Goal: Check status: Check status

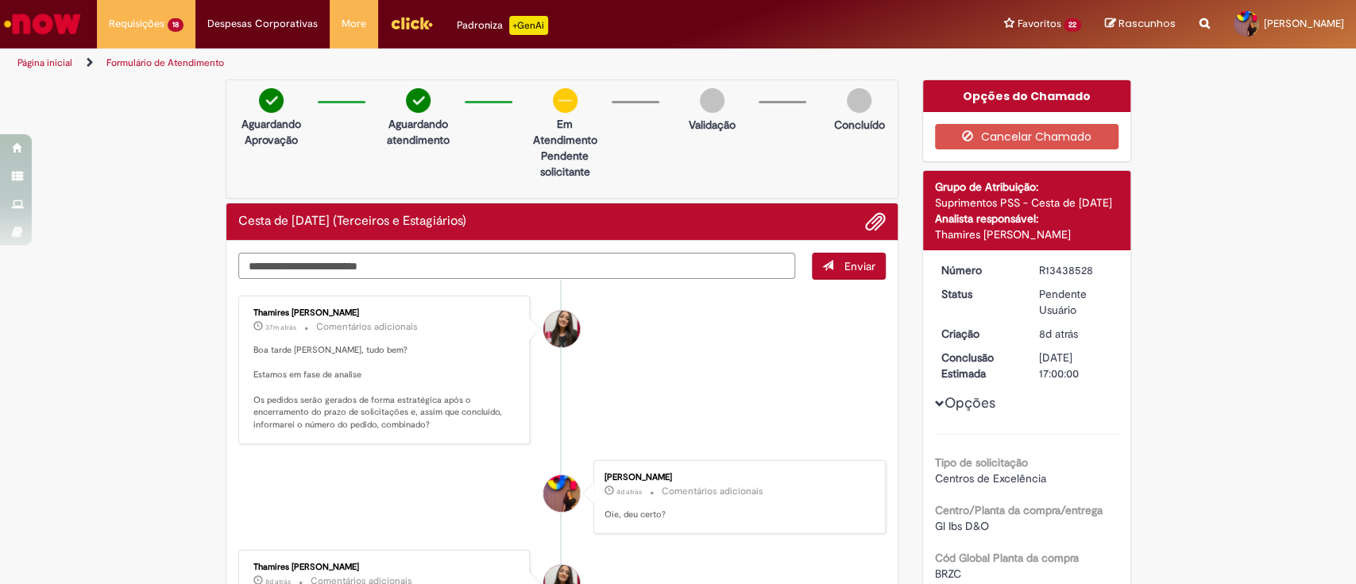
scroll to position [106, 0]
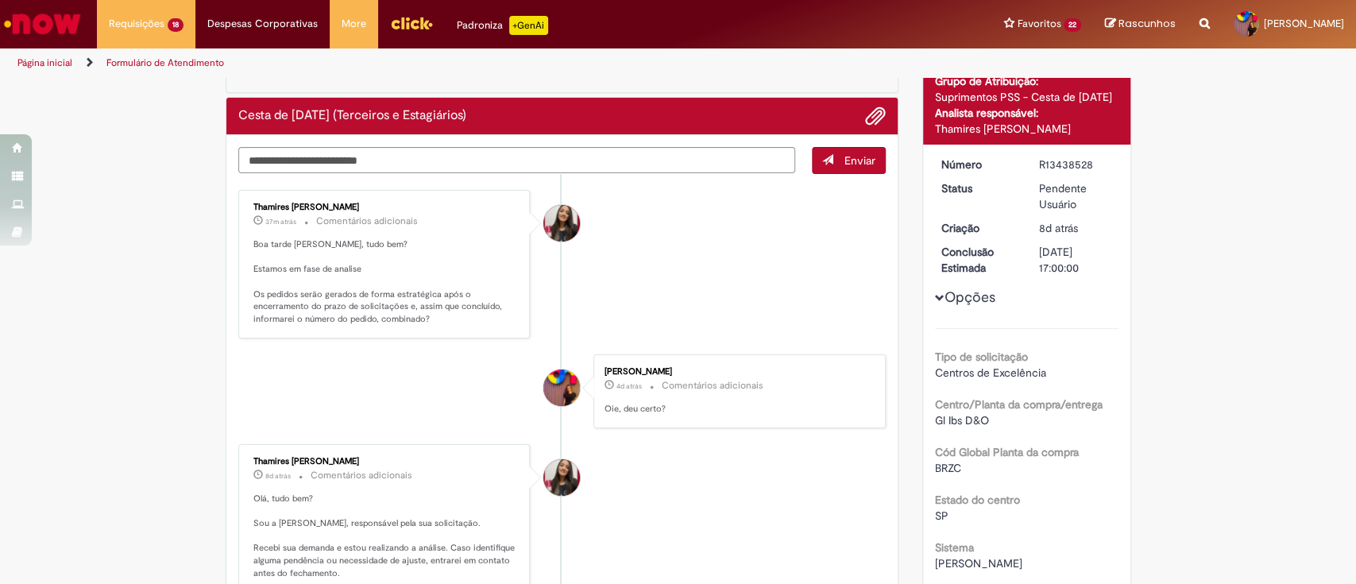
click at [479, 174] on ul "Thamires [PERSON_NAME] 37m atrás 37 minutos atrás Comentários adicionais Boa ta…" at bounding box center [562, 589] width 648 height 830
click at [479, 157] on textarea "Digite sua mensagem aqui..." at bounding box center [517, 160] width 558 height 27
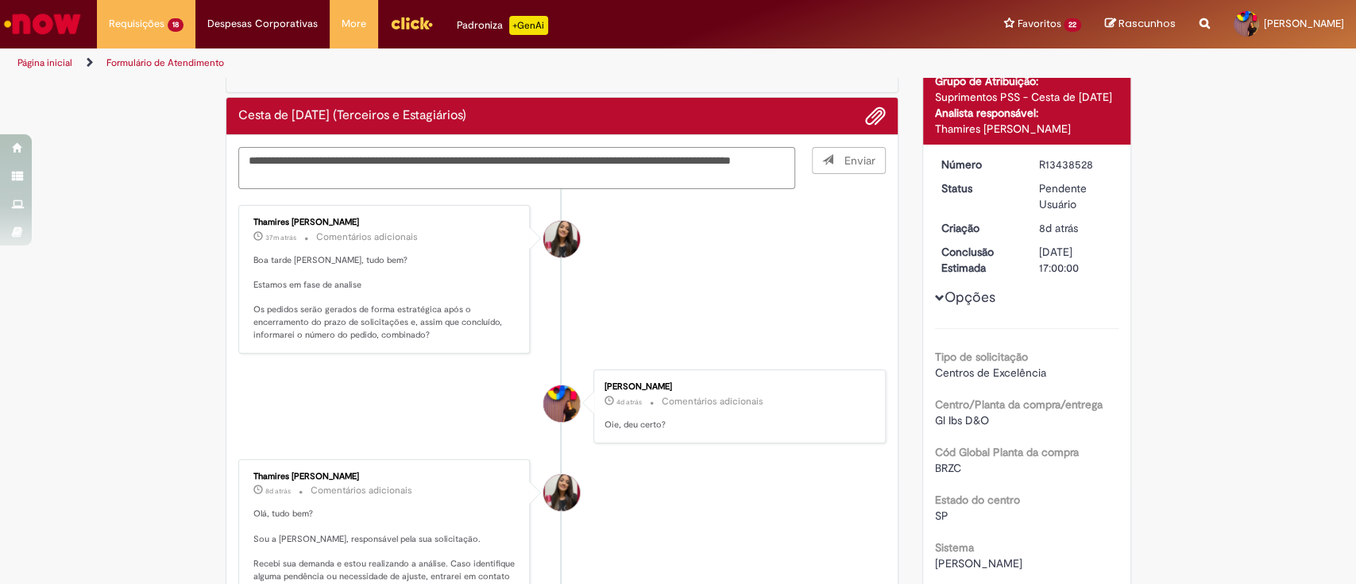
type textarea "**********"
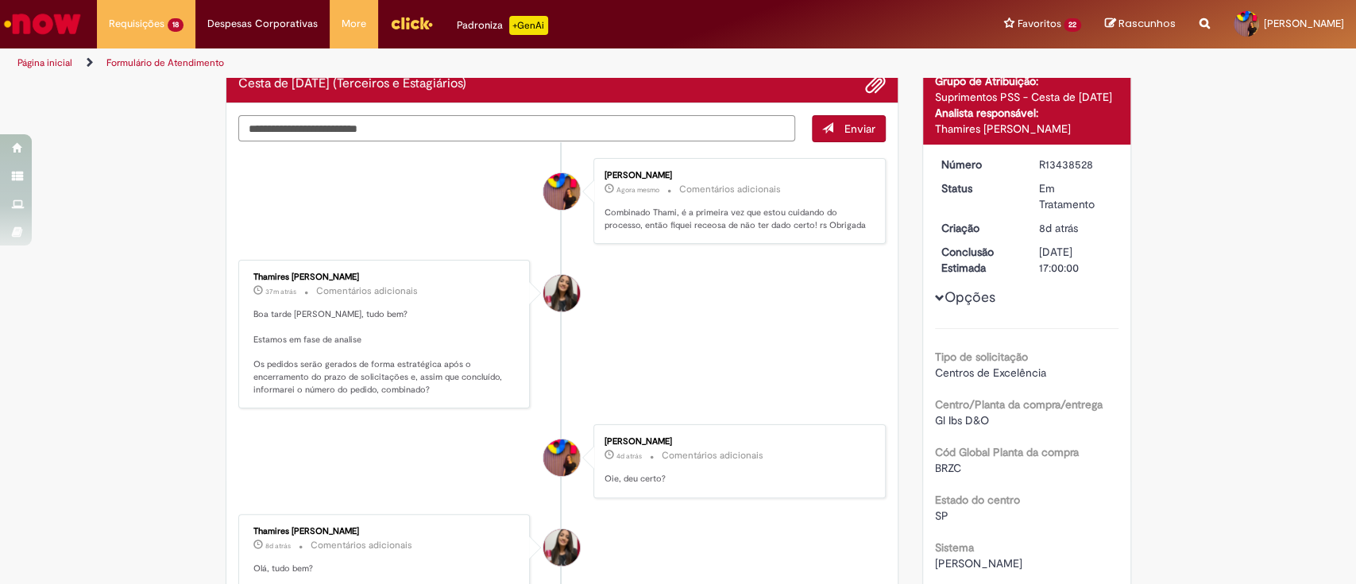
scroll to position [0, 0]
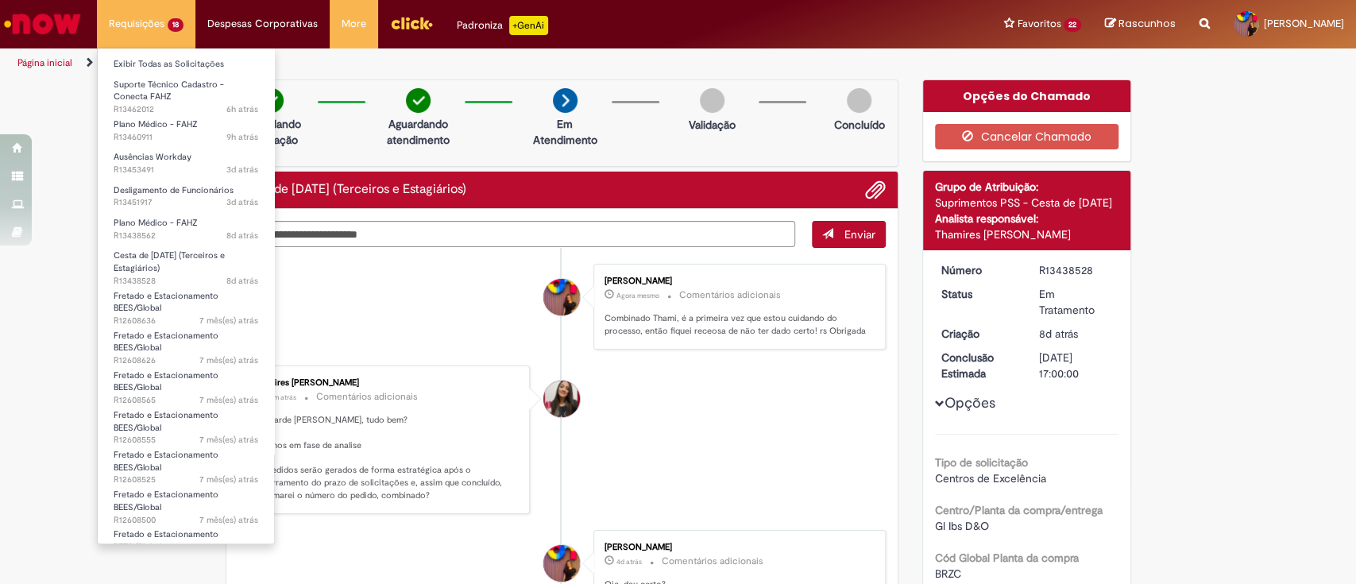
click at [145, 54] on li "Exibir Todas as Solicitações" at bounding box center [186, 62] width 176 height 21
click at [152, 62] on link "Exibir Todas as Solicitações" at bounding box center [186, 64] width 176 height 17
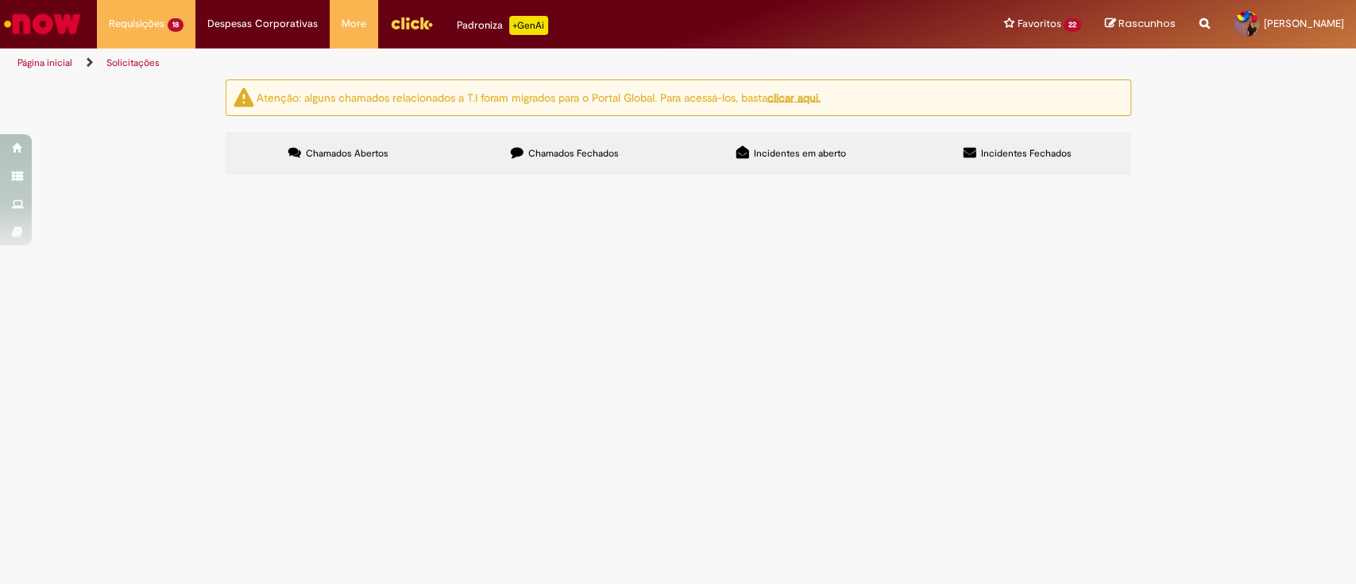
click at [0, 0] on span at bounding box center [0, 0] width 0 height 0
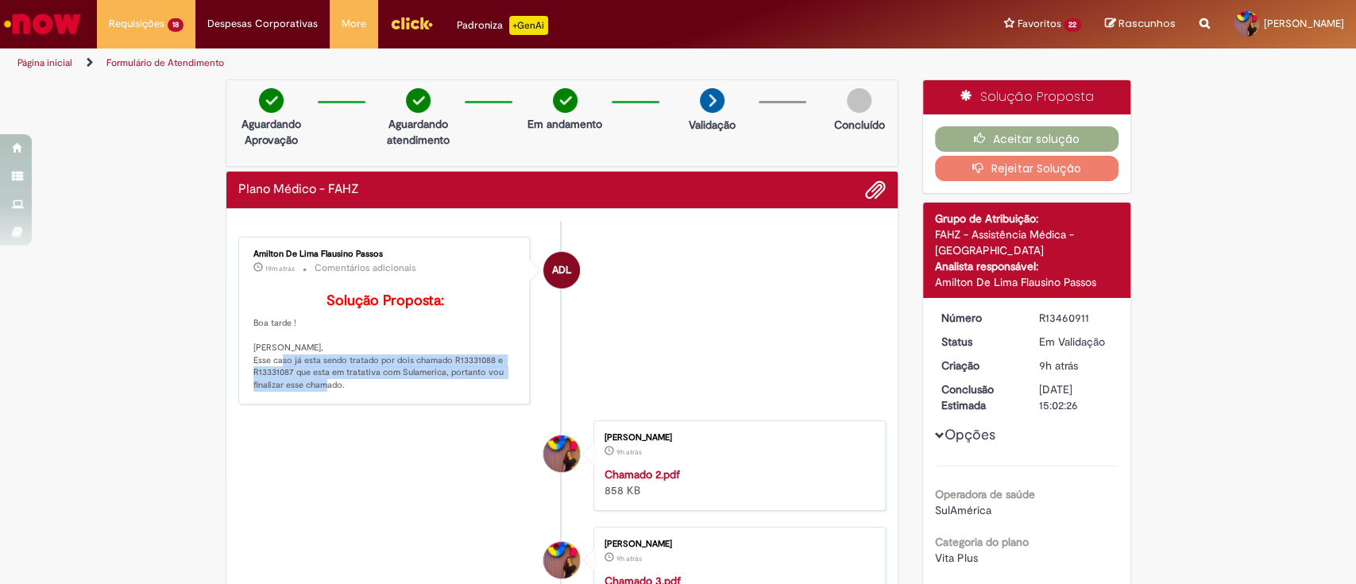
drag, startPoint x: 298, startPoint y: 289, endPoint x: 503, endPoint y: 410, distance: 237.8
click at [503, 392] on p "Solução Proposta: Boa tarde ! [PERSON_NAME], Esse caso já esta sendo tratado po…" at bounding box center [385, 342] width 264 height 98
click at [460, 381] on p "Solução Proposta: Boa tarde ! [PERSON_NAME], Esse caso já esta sendo tratado po…" at bounding box center [385, 342] width 264 height 98
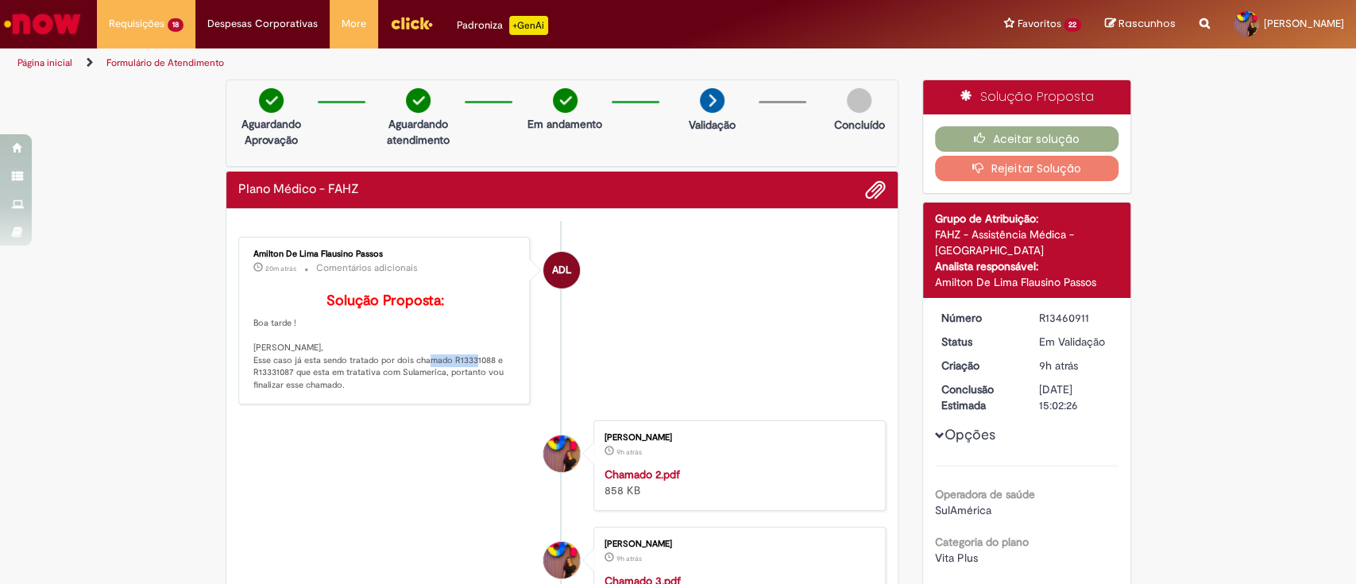
copy p "R13331088"
click at [671, 362] on li "ADL Amilton De Lima Flausino Passos 20m atrás 20 minutos atrás Comentários adic…" at bounding box center [562, 321] width 648 height 168
click at [990, 176] on button "Rejeitar Solução" at bounding box center [1026, 168] width 183 height 25
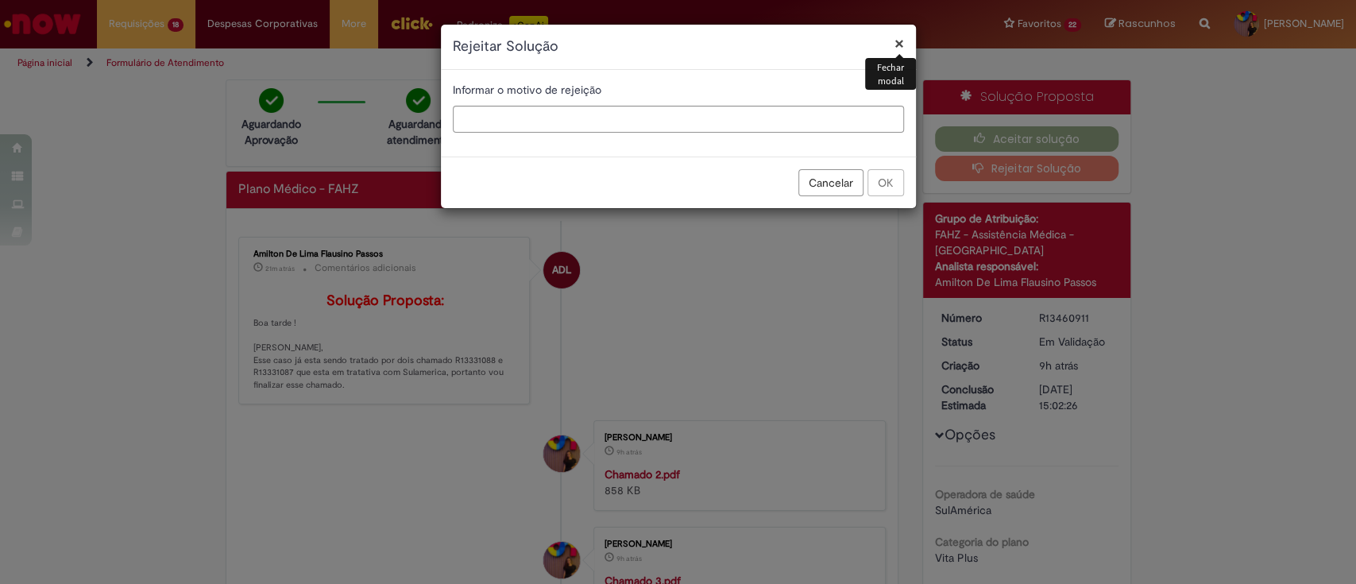
drag, startPoint x: 756, startPoint y: 140, endPoint x: 751, endPoint y: 126, distance: 14.3
click at [756, 137] on div "Informar o motivo de rejeição" at bounding box center [678, 113] width 475 height 87
click at [751, 124] on input "text" at bounding box center [678, 119] width 451 height 27
type input "*"
click at [873, 193] on button "OK" at bounding box center [885, 182] width 37 height 27
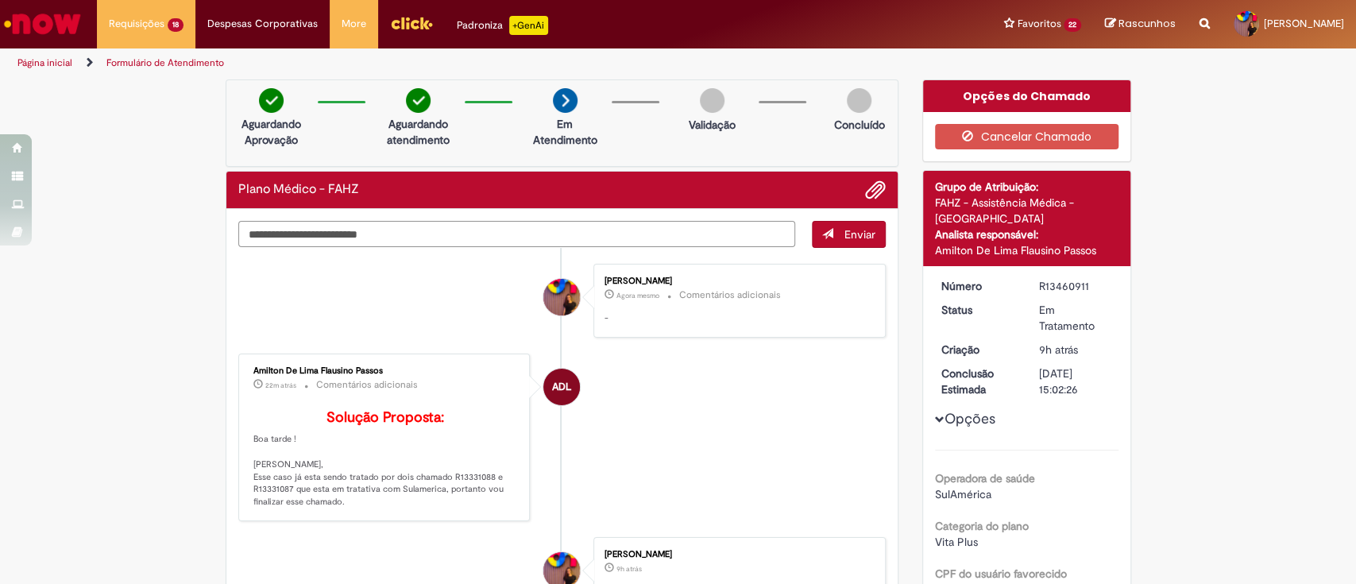
click at [465, 236] on textarea "Digite sua mensagem aqui..." at bounding box center [517, 234] width 558 height 27
type textarea "*"
paste textarea "**********"
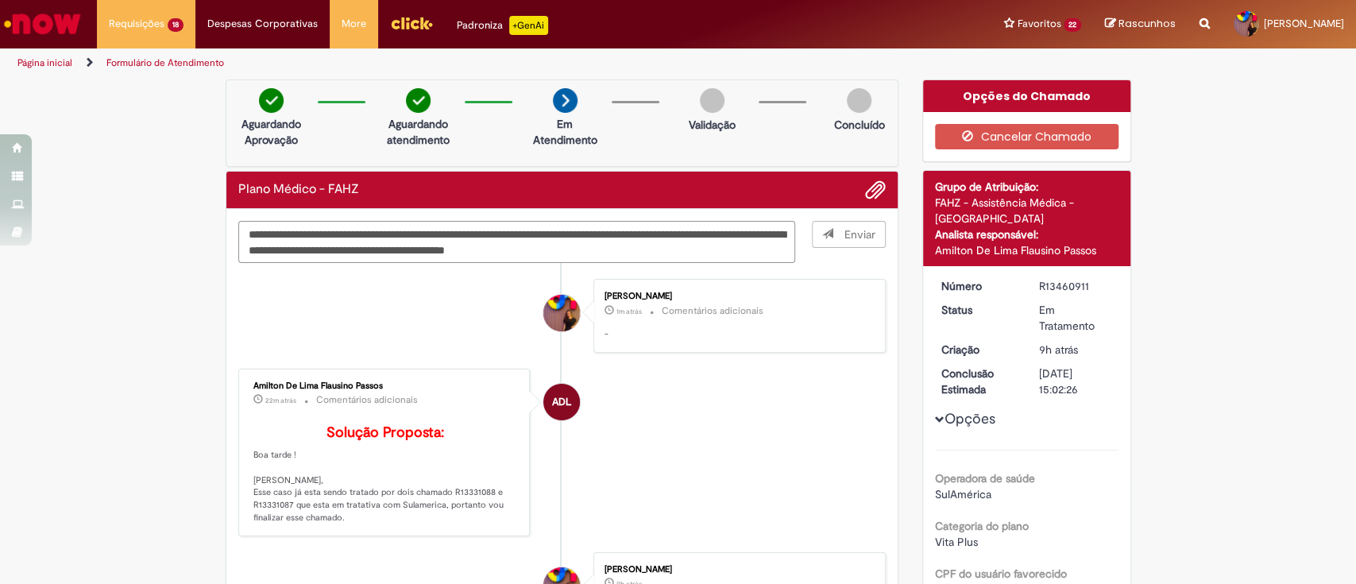
type textarea "**********"
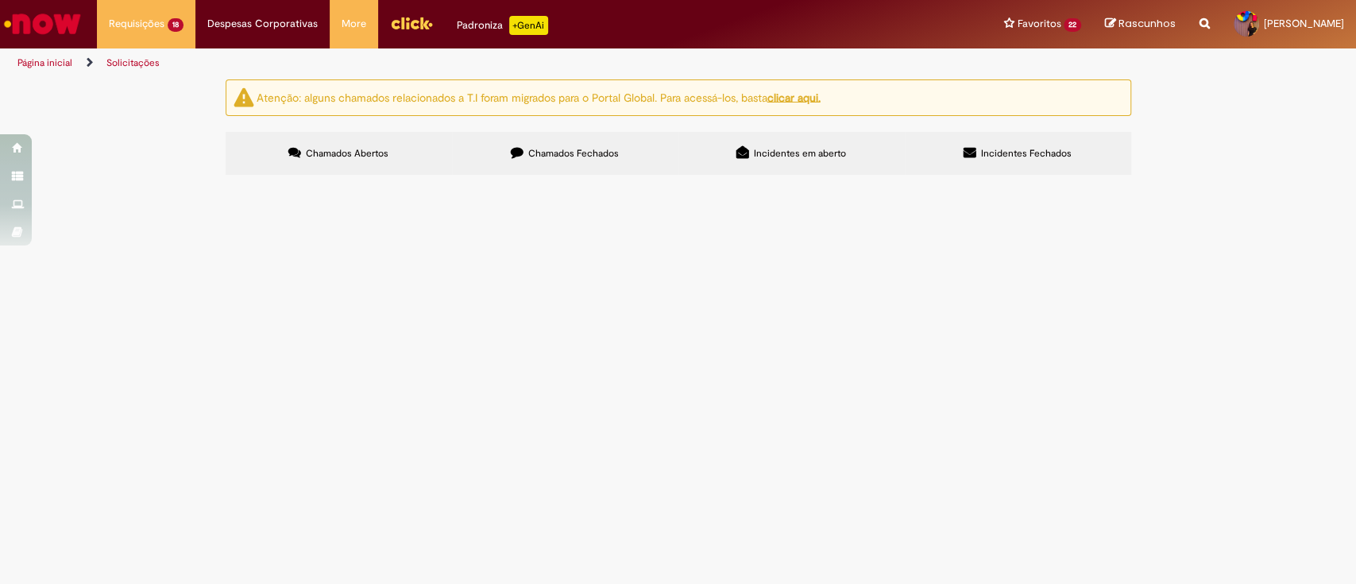
click at [526, 160] on label "Chamados Fechados" at bounding box center [565, 153] width 226 height 43
click at [0, 0] on input "Pesquisar" at bounding box center [0, 0] width 0 height 0
paste input "*********"
type input "*********"
click at [0, 0] on button "Pesquisar" at bounding box center [0, 0] width 0 height 0
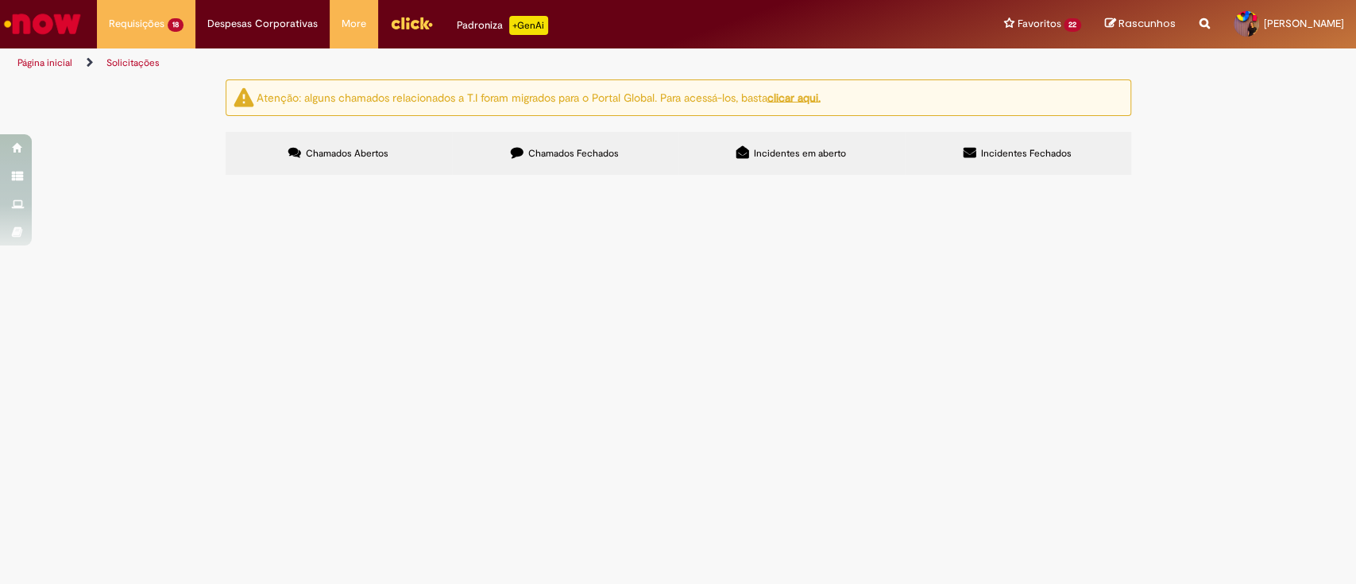
click at [381, 157] on span "Chamados Abertos" at bounding box center [347, 153] width 83 height 13
click at [0, 0] on button at bounding box center [0, 0] width 0 height 0
drag, startPoint x: 436, startPoint y: 198, endPoint x: 546, endPoint y: 186, distance: 111.0
click at [0, 0] on button at bounding box center [0, 0] width 0 height 0
click at [0, 0] on input "Pesquisar" at bounding box center [0, 0] width 0 height 0
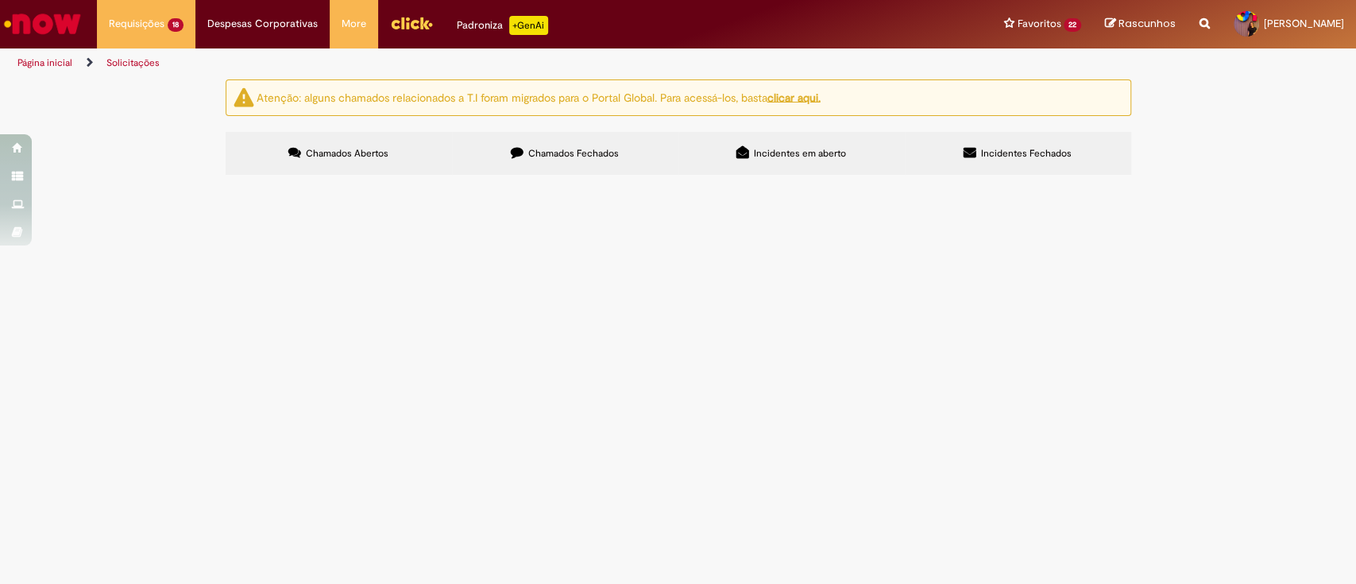
paste input "*********"
type input "*********"
click at [0, 0] on button "Pesquisar" at bounding box center [0, 0] width 0 height 0
click at [1149, 179] on div "Atenção: alguns chamados relacionados a T.I foram migrados para o Portal Global…" at bounding box center [678, 129] width 1356 height 100
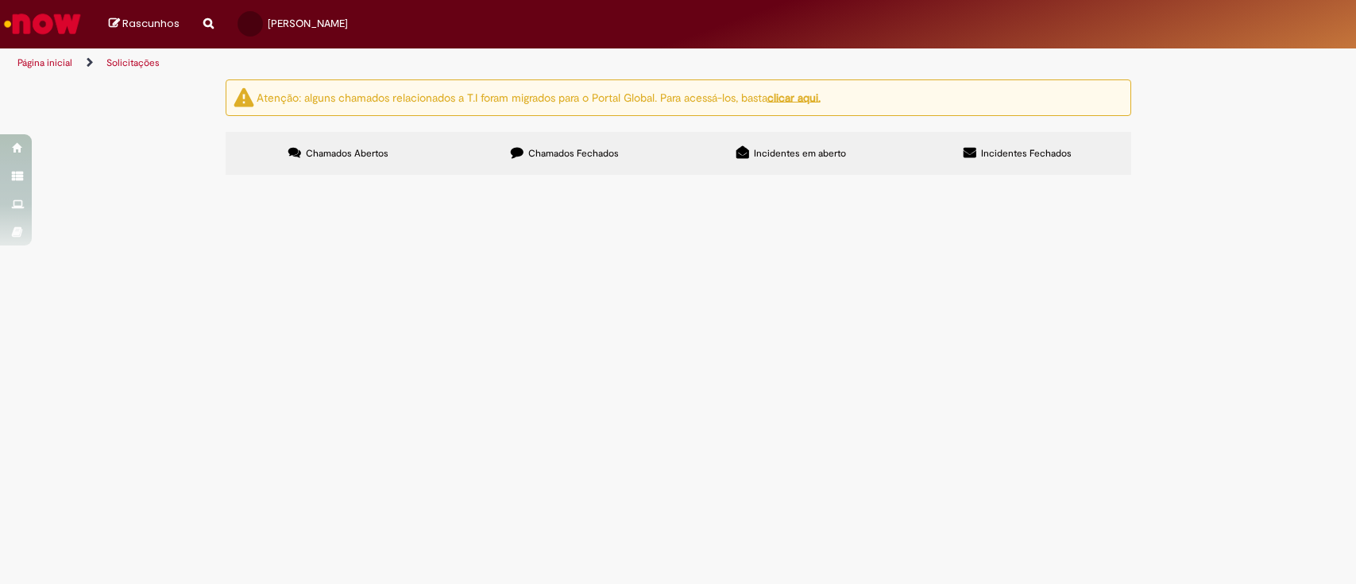
click at [571, 164] on label "Chamados Fechados" at bounding box center [565, 153] width 226 height 43
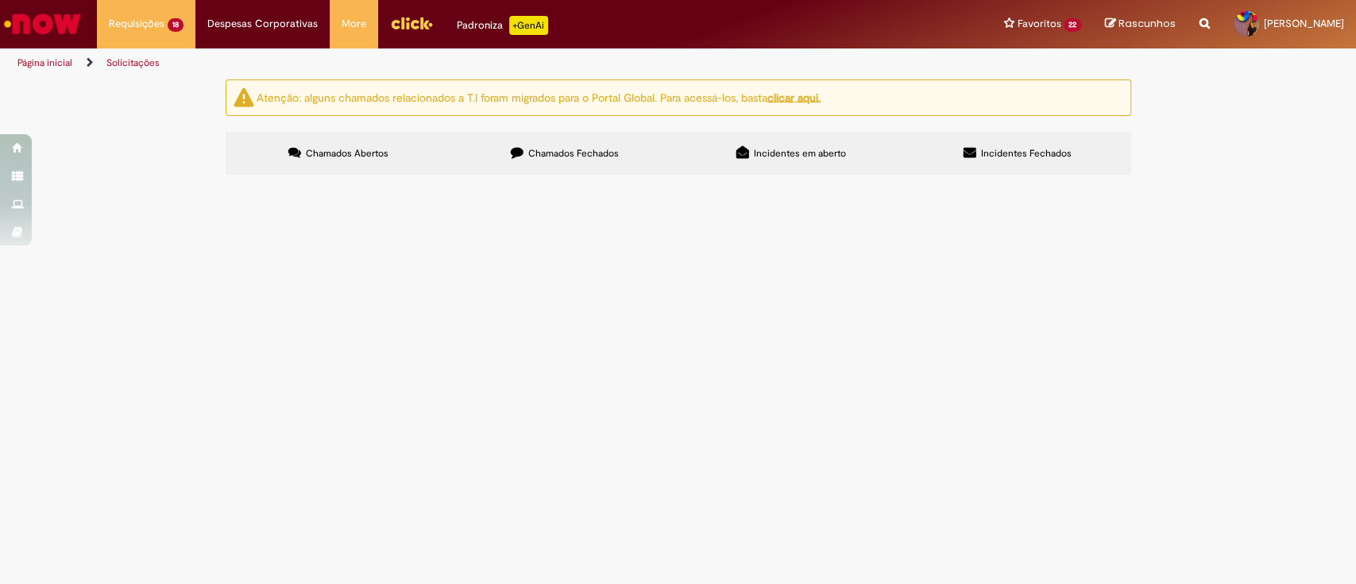
click at [585, 144] on label "Chamados Fechados" at bounding box center [565, 153] width 226 height 43
click at [0, 0] on span at bounding box center [0, 0] width 0 height 0
click at [0, 0] on th "Número" at bounding box center [0, 0] width 0 height 0
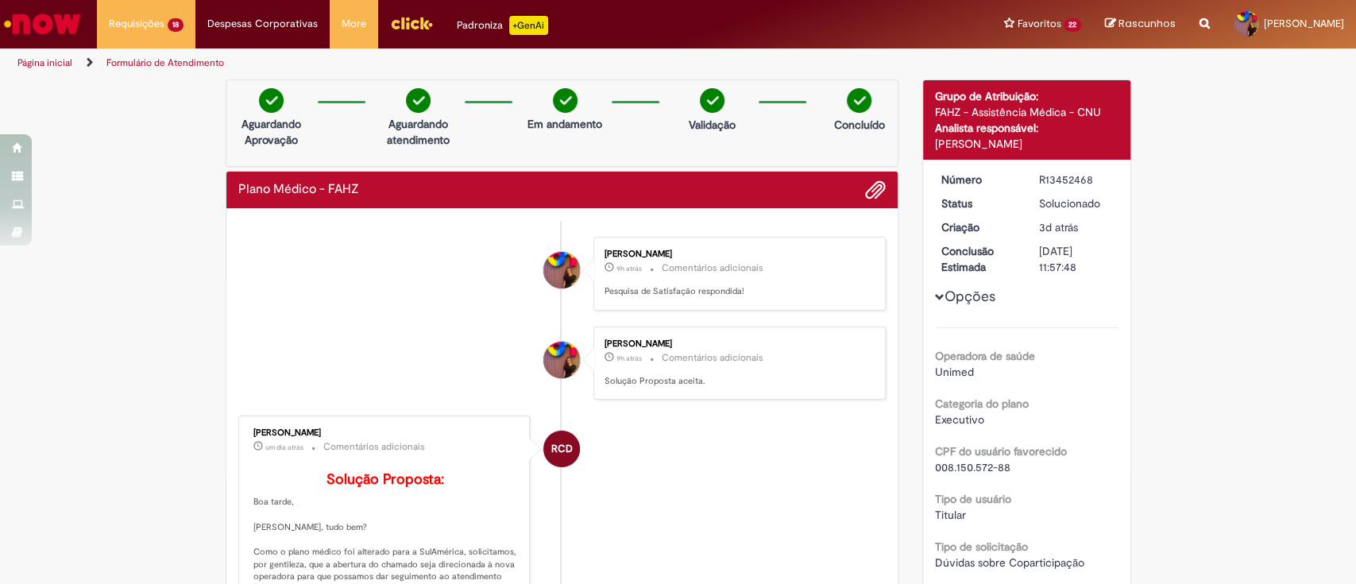
click at [1063, 181] on div "R13452468" at bounding box center [1076, 180] width 74 height 16
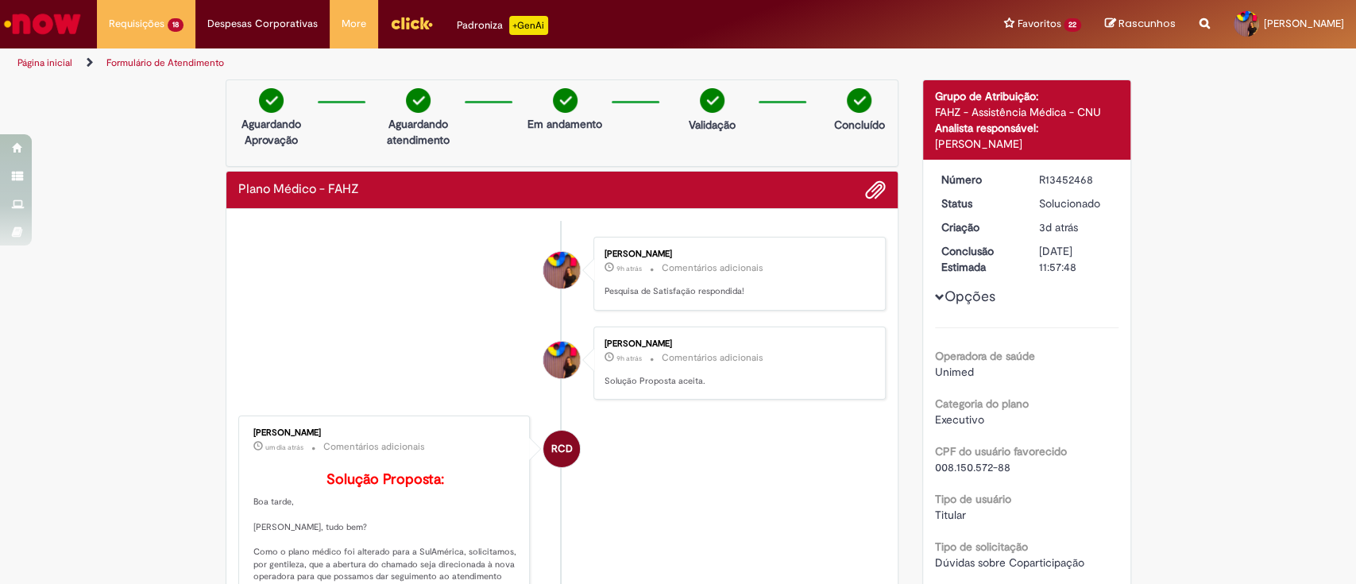
copy div "R13452468"
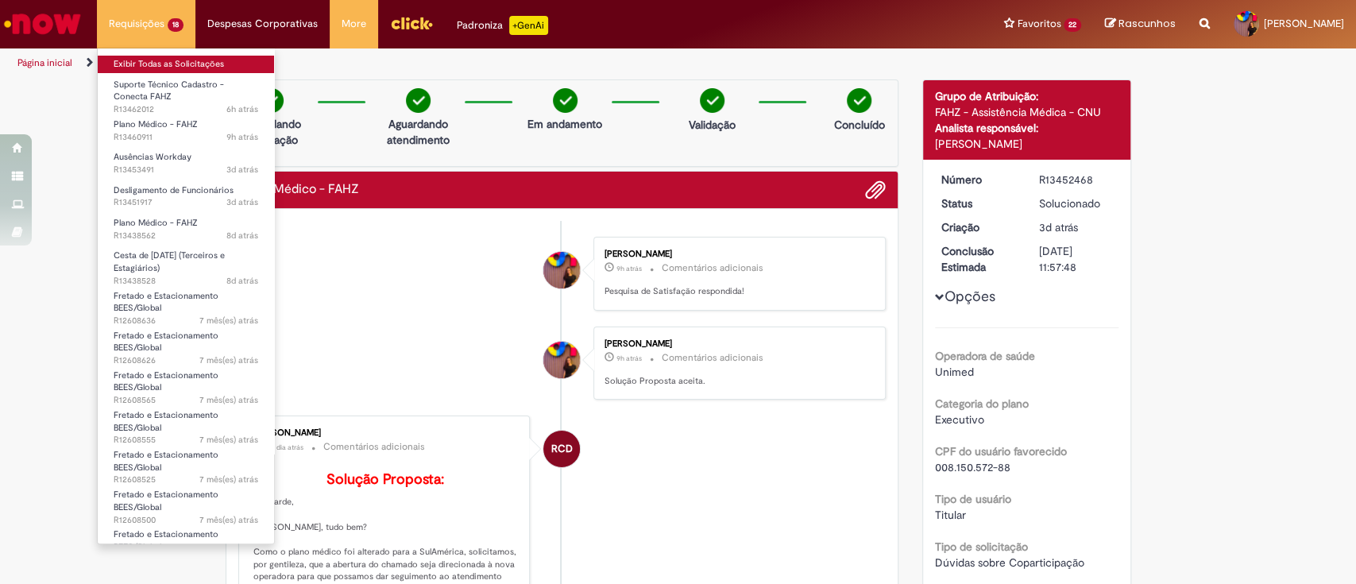
click at [151, 56] on link "Exibir Todas as Solicitações" at bounding box center [186, 64] width 176 height 17
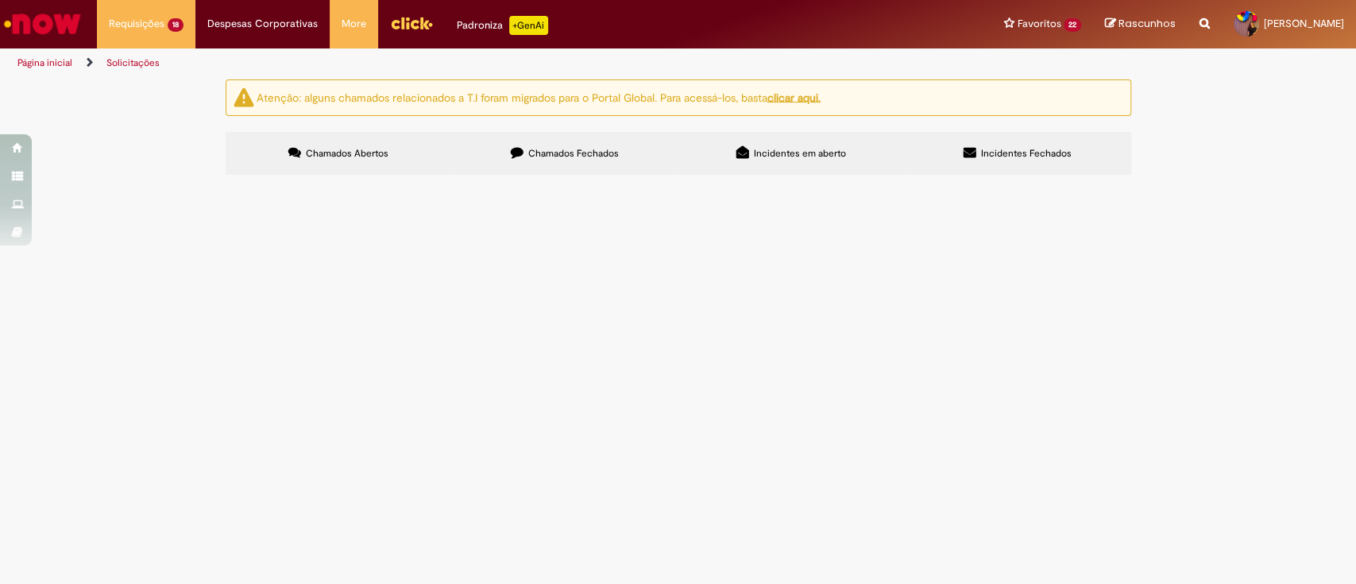
scroll to position [106, 0]
